Goal: Information Seeking & Learning: Learn about a topic

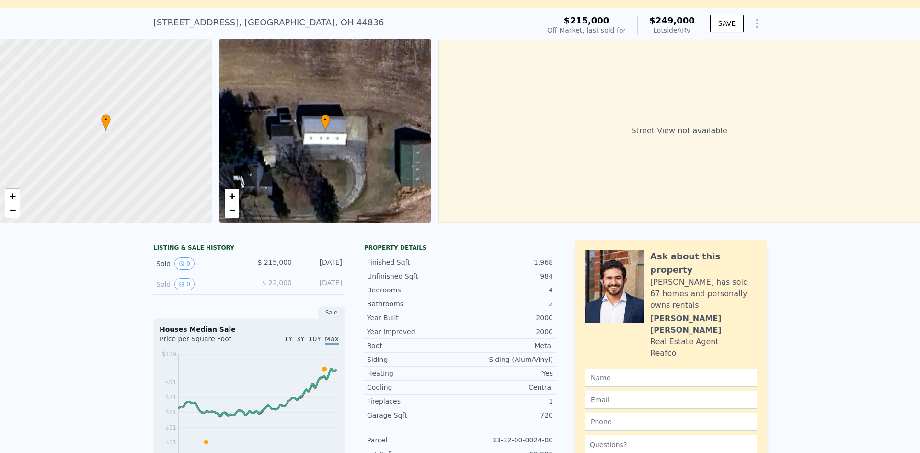
scroll to position [11, 0]
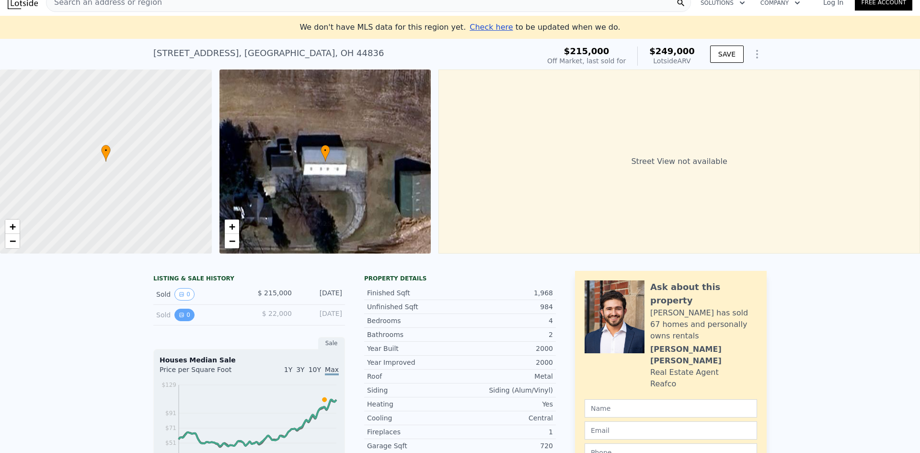
click at [178, 321] on button "0" at bounding box center [184, 314] width 20 height 12
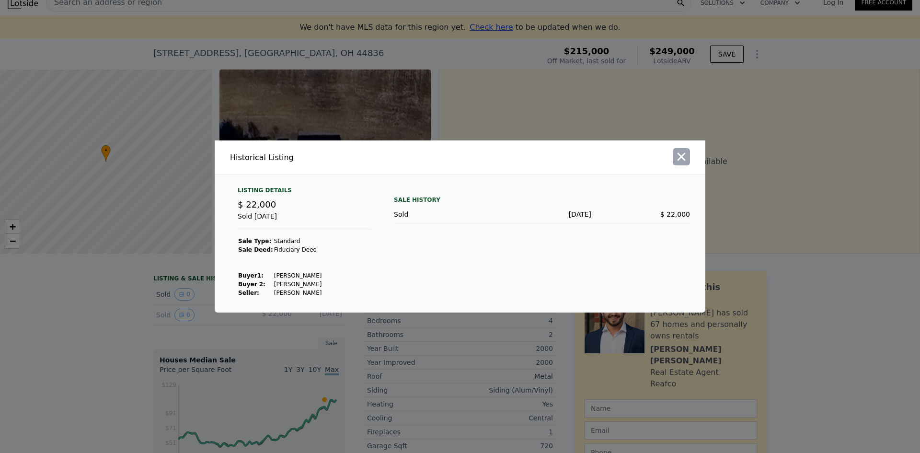
click at [687, 158] on icon "button" at bounding box center [680, 156] width 13 height 13
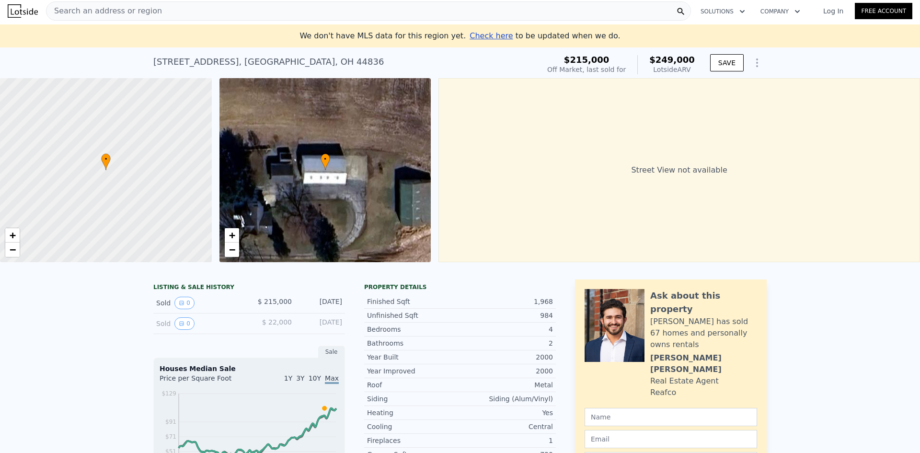
scroll to position [0, 0]
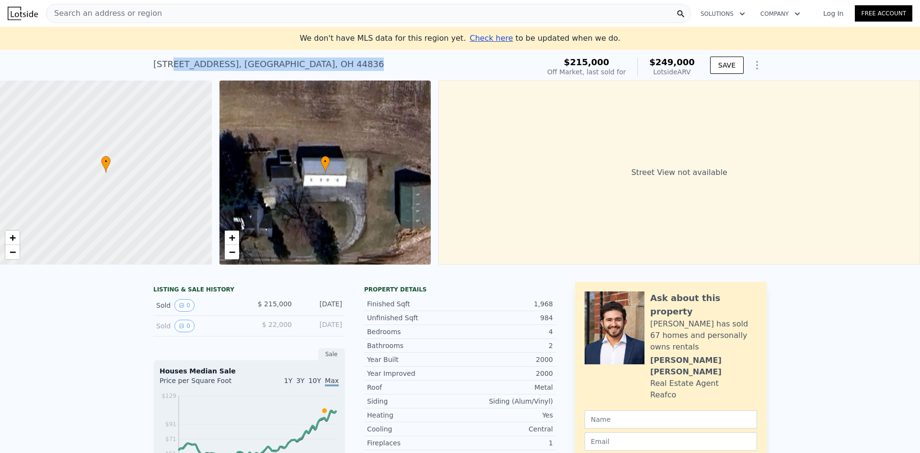
drag, startPoint x: 166, startPoint y: 64, endPoint x: 328, endPoint y: 67, distance: 161.9
click at [328, 67] on div "[STREET_ADDRESS] Sold [DATE] for $215k (~ARV $249k )" at bounding box center [344, 67] width 382 height 27
copy div "[GEOGRAPHIC_DATA]"
click at [116, 15] on span "Search an address or region" at bounding box center [103, 13] width 115 height 11
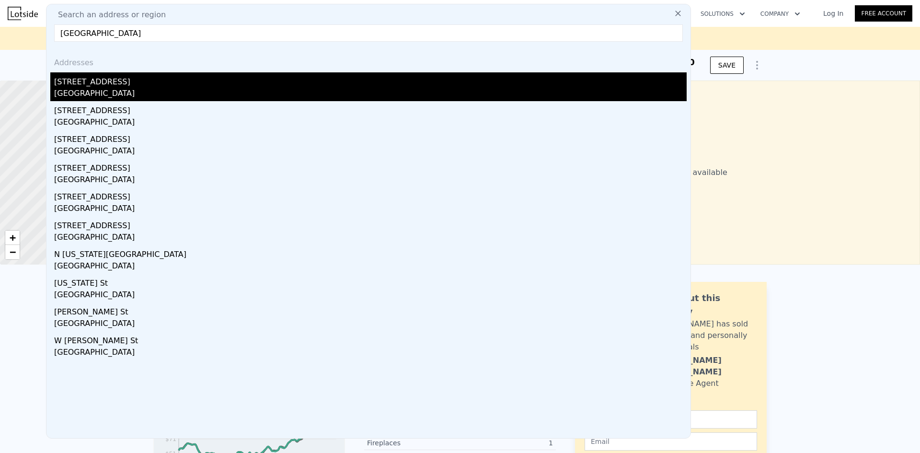
type input "[GEOGRAPHIC_DATA]"
click at [78, 82] on div "[STREET_ADDRESS]" at bounding box center [370, 79] width 632 height 15
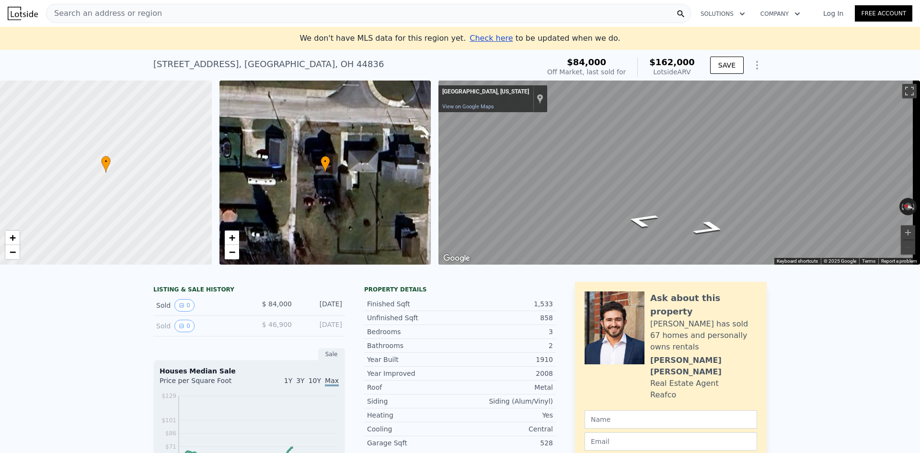
click at [87, 15] on span "Search an address or region" at bounding box center [103, 13] width 115 height 11
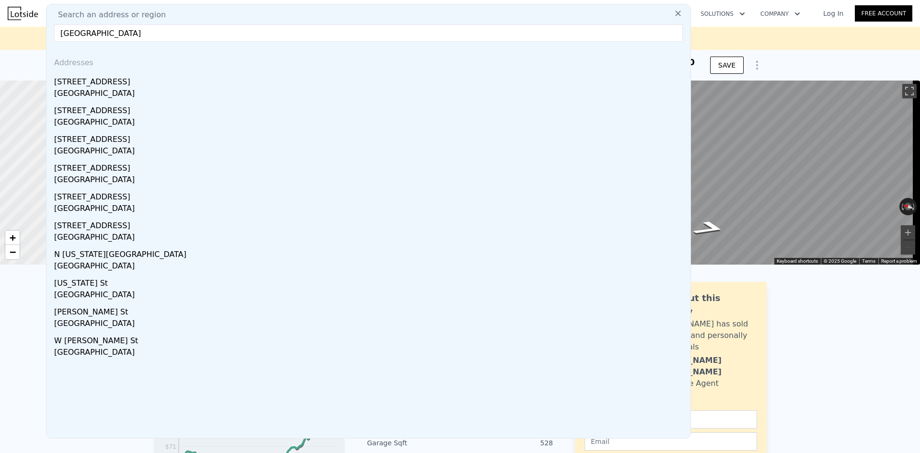
type input "[GEOGRAPHIC_DATA]"
click at [183, 35] on input "[GEOGRAPHIC_DATA]" at bounding box center [368, 32] width 628 height 17
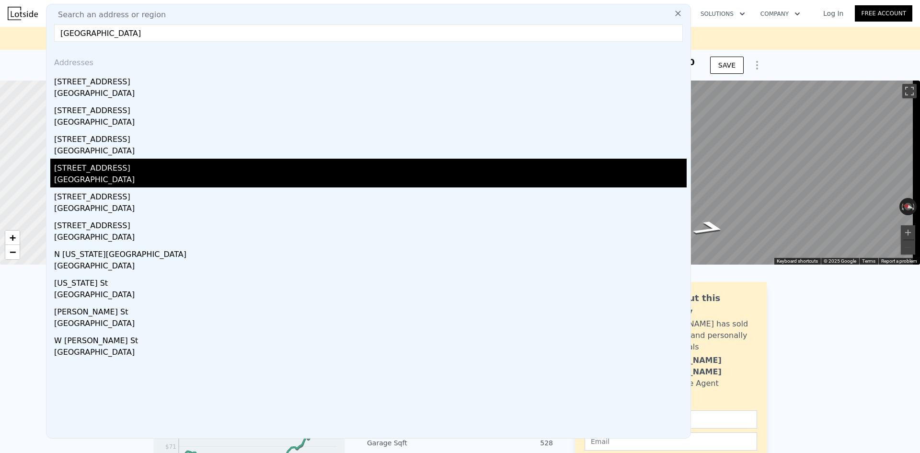
click at [131, 174] on div "[GEOGRAPHIC_DATA]" at bounding box center [370, 180] width 632 height 13
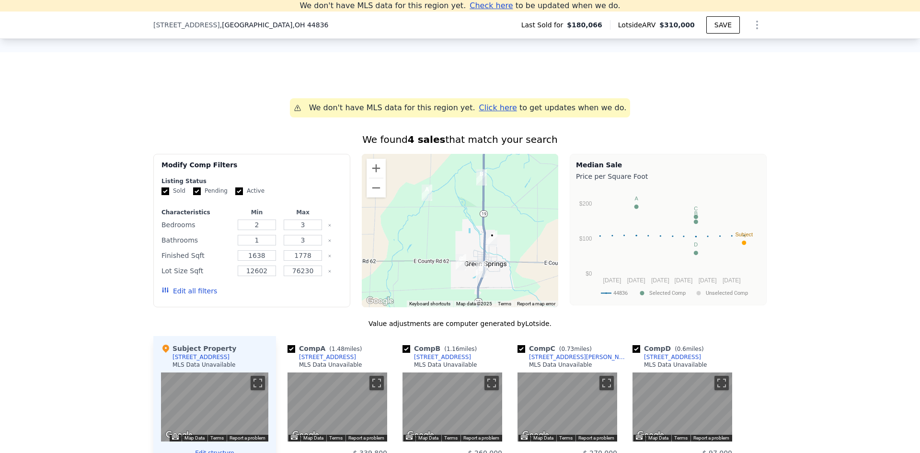
scroll to position [564, 0]
